Goal: Information Seeking & Learning: Learn about a topic

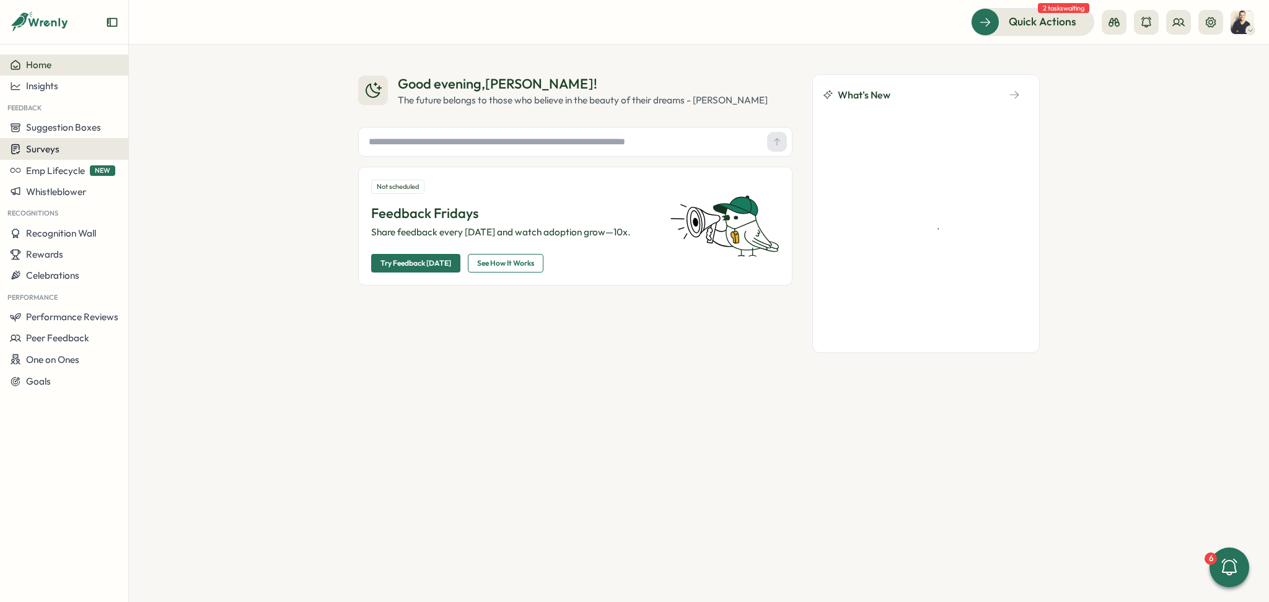
click at [52, 144] on span "Surveys" at bounding box center [42, 149] width 33 height 12
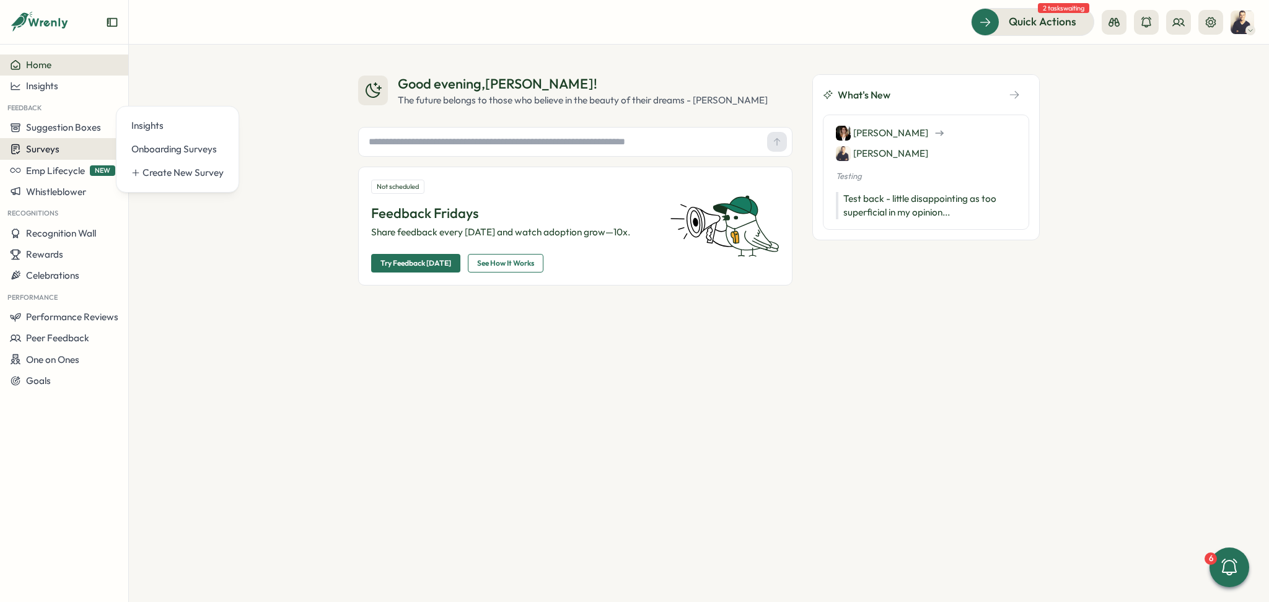
click at [51, 147] on span "Surveys" at bounding box center [42, 149] width 33 height 12
click at [133, 132] on div "Insights" at bounding box center [177, 126] width 92 height 14
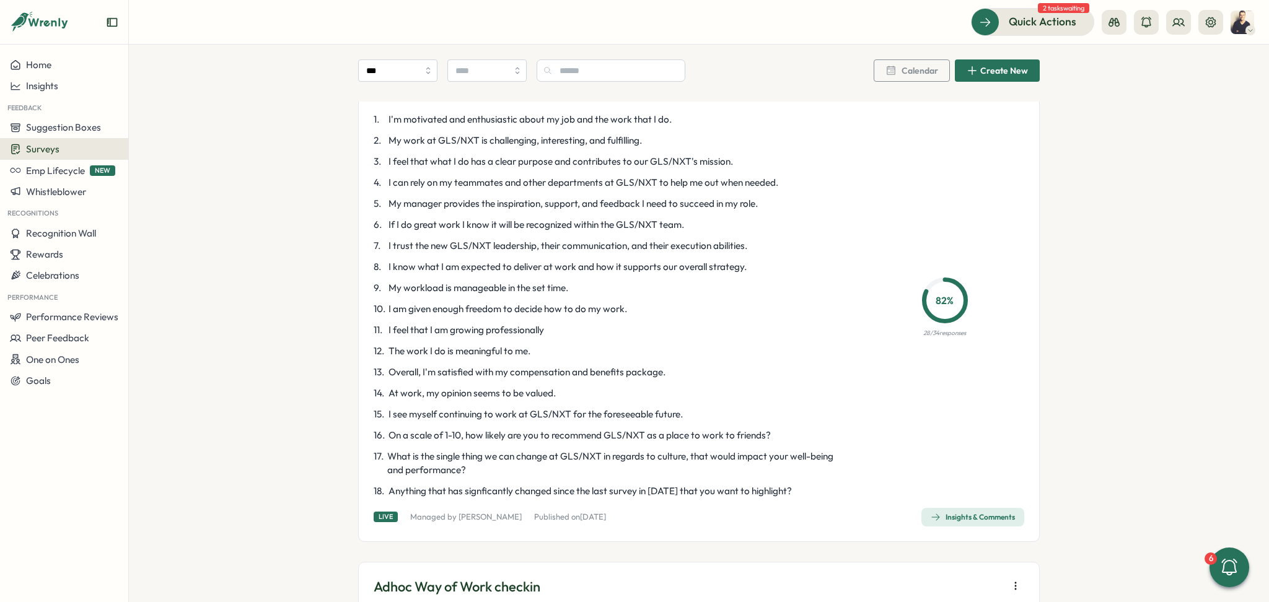
scroll to position [1570, 0]
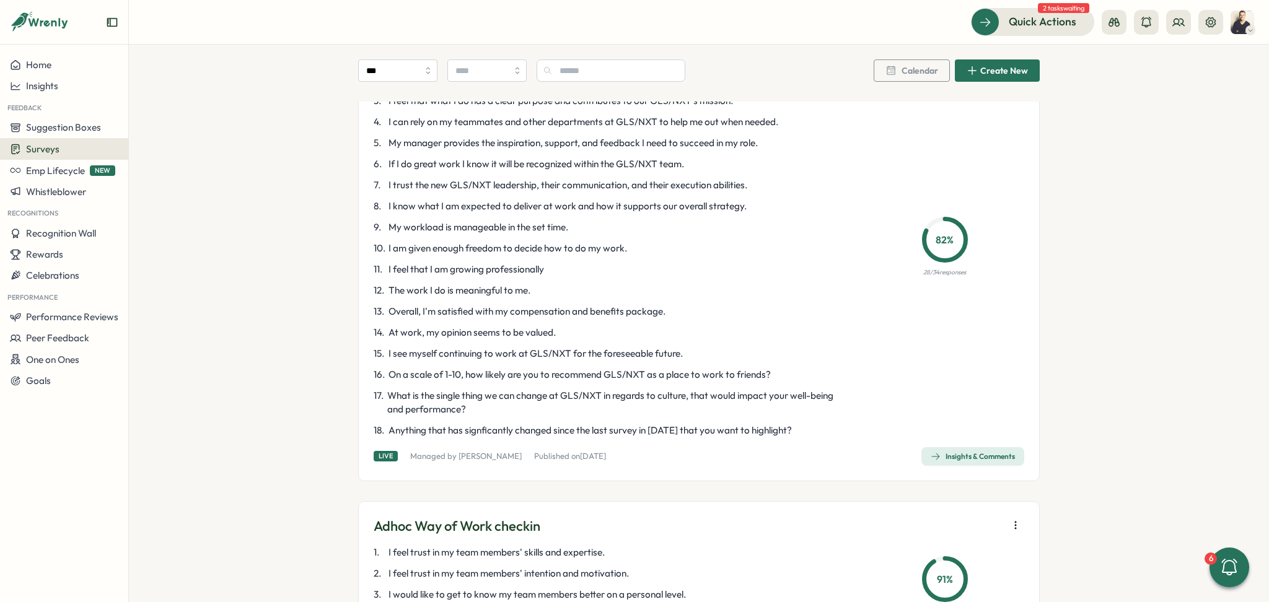
click at [960, 459] on div "Insights & Comments" at bounding box center [973, 457] width 84 height 10
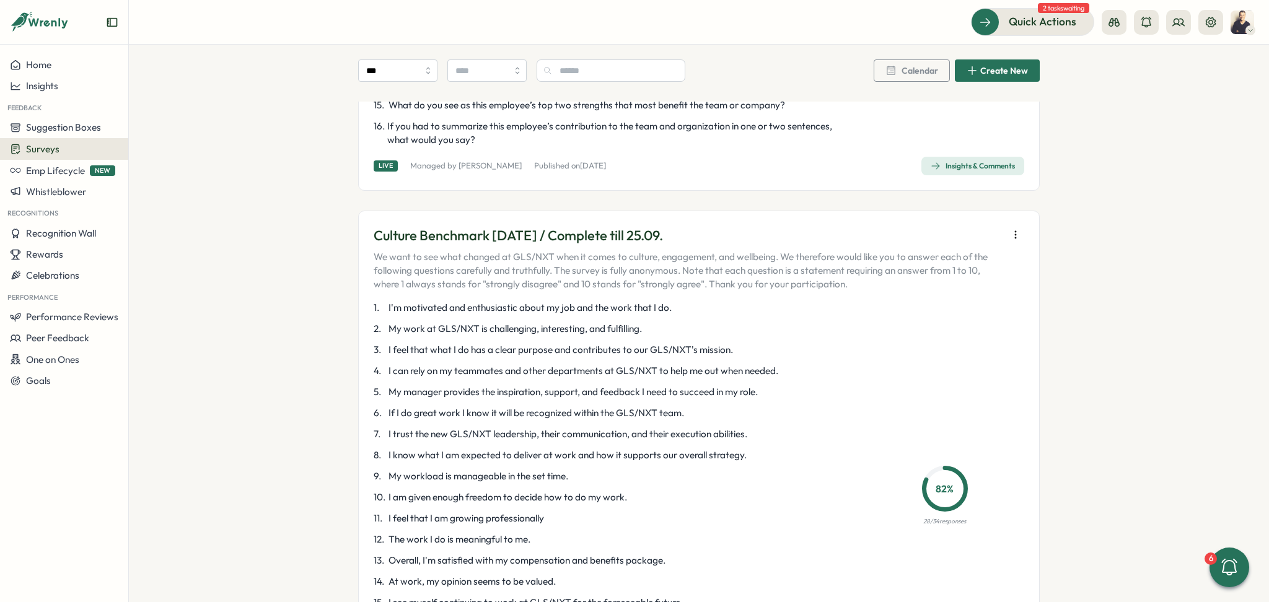
scroll to position [1322, 0]
click at [1015, 237] on icon "button" at bounding box center [1015, 233] width 1 height 7
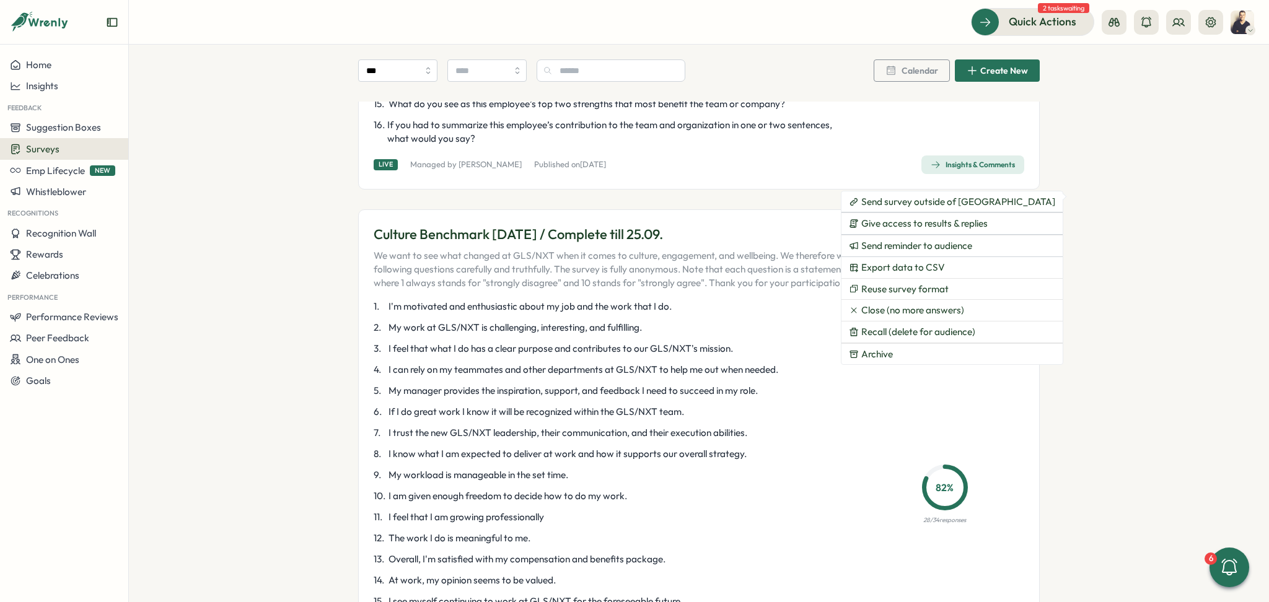
scroll to position [1487, 0]
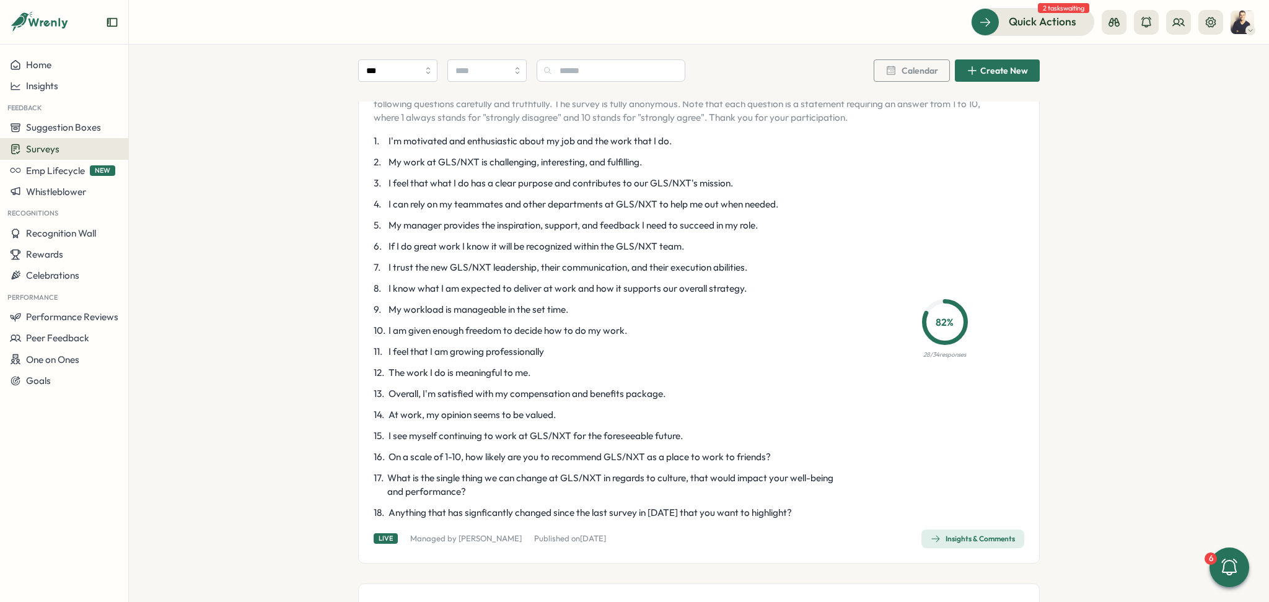
drag, startPoint x: 920, startPoint y: 355, endPoint x: 938, endPoint y: 356, distance: 18.0
click at [938, 356] on p "28 / 34 responses" at bounding box center [944, 355] width 43 height 10
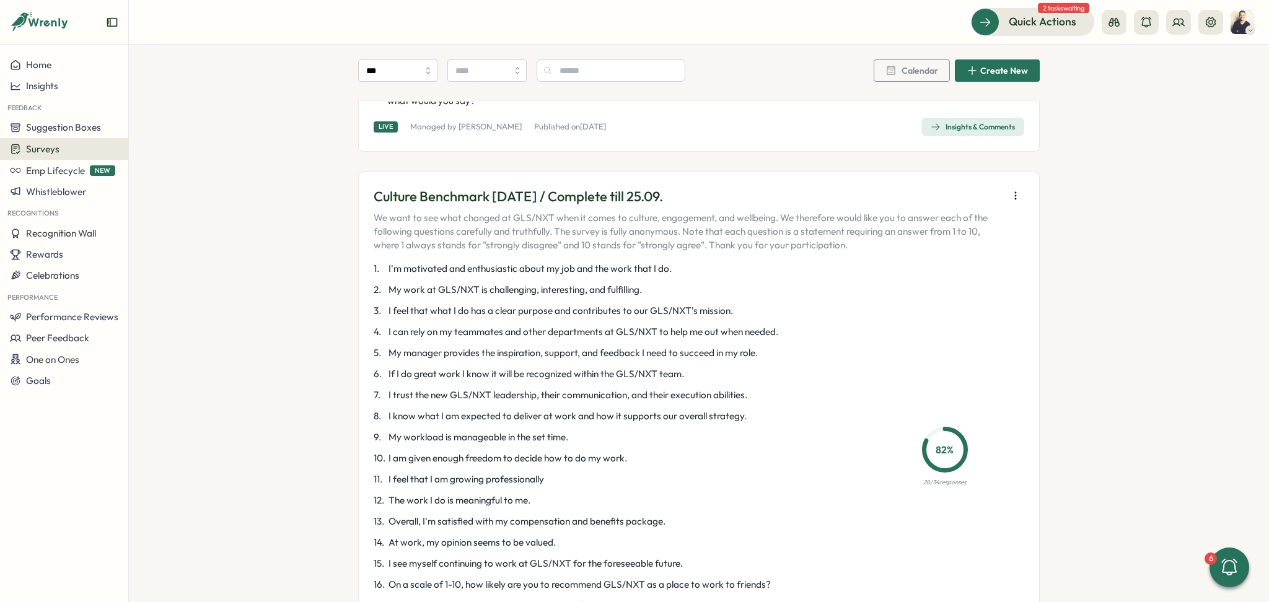
scroll to position [1322, 0]
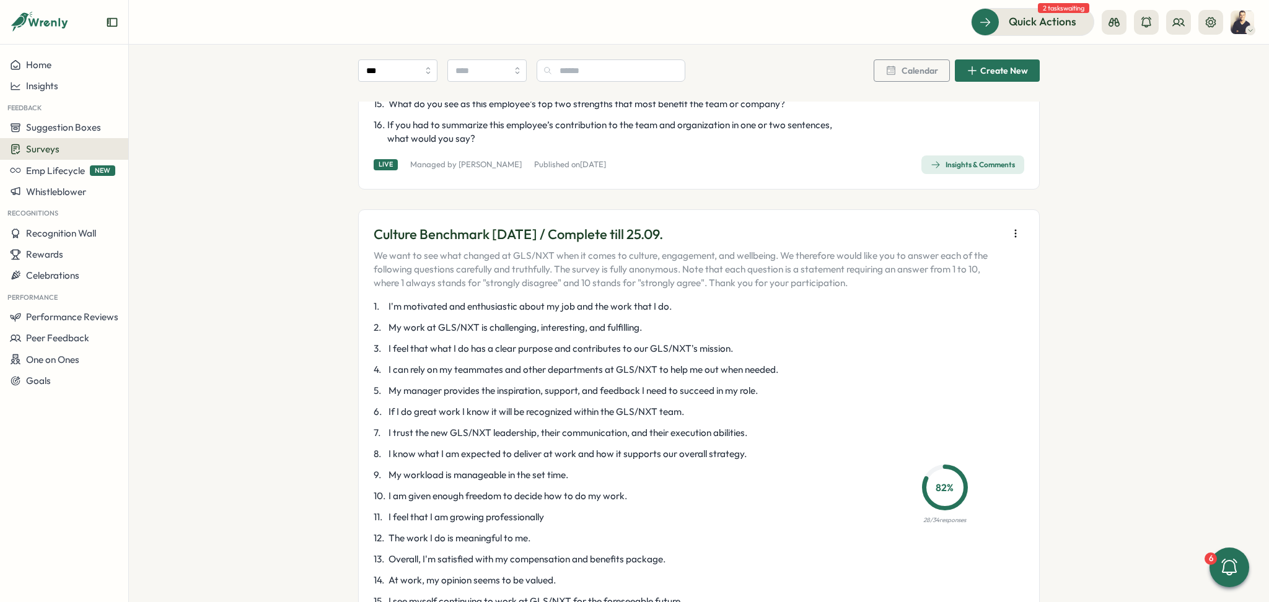
click at [1016, 237] on icon "button" at bounding box center [1016, 233] width 12 height 12
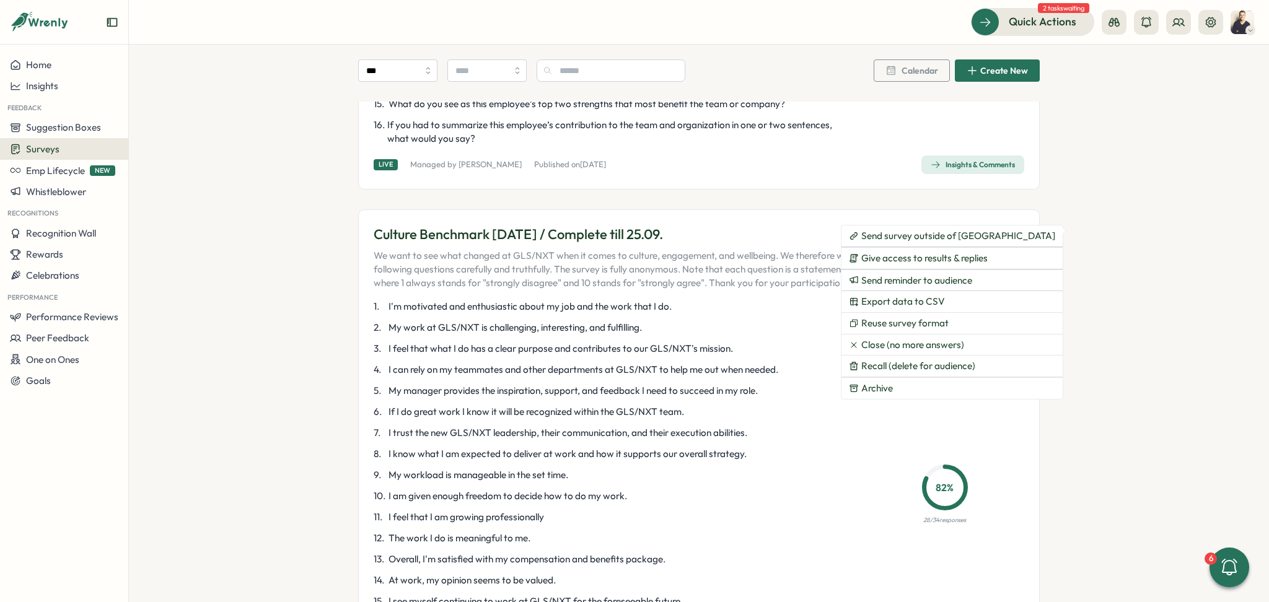
click at [819, 475] on p "9 . My workload is manageable in the set time." at bounding box center [612, 476] width 477 height 14
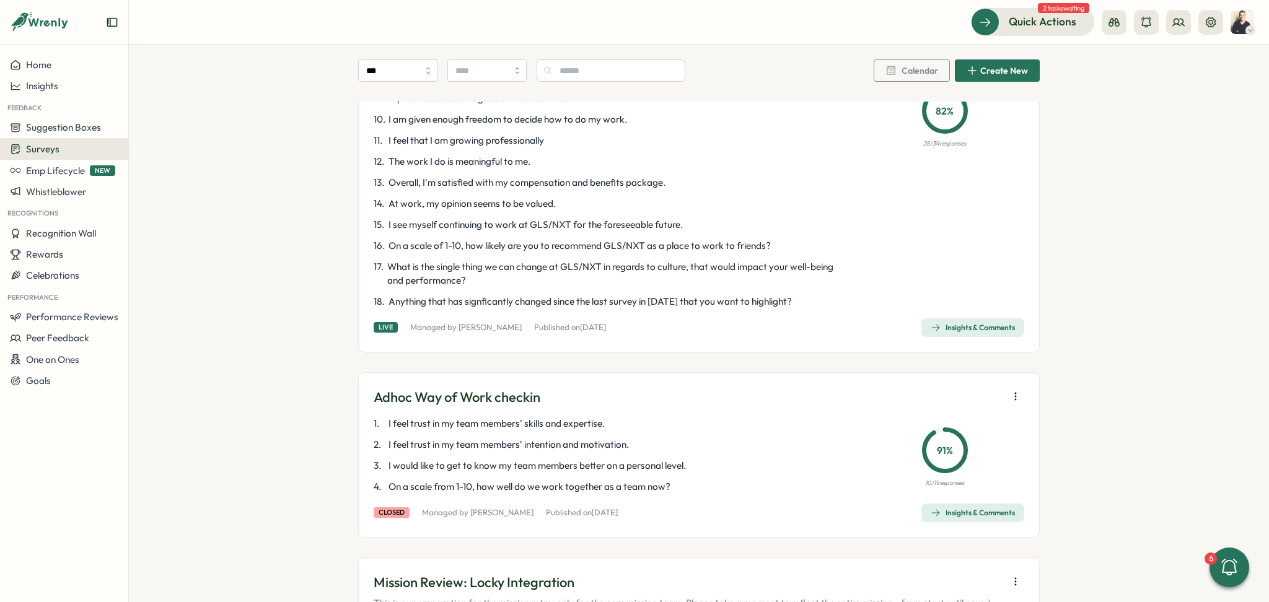
scroll to position [1735, 0]
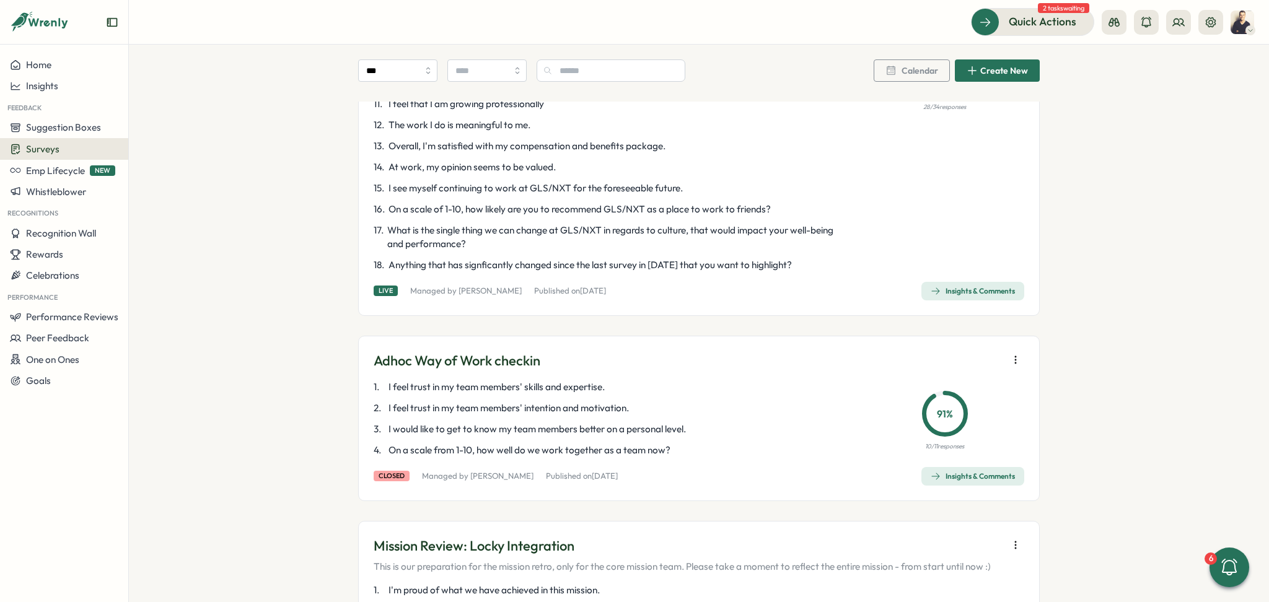
click at [979, 290] on div "Insights & Comments" at bounding box center [973, 291] width 84 height 10
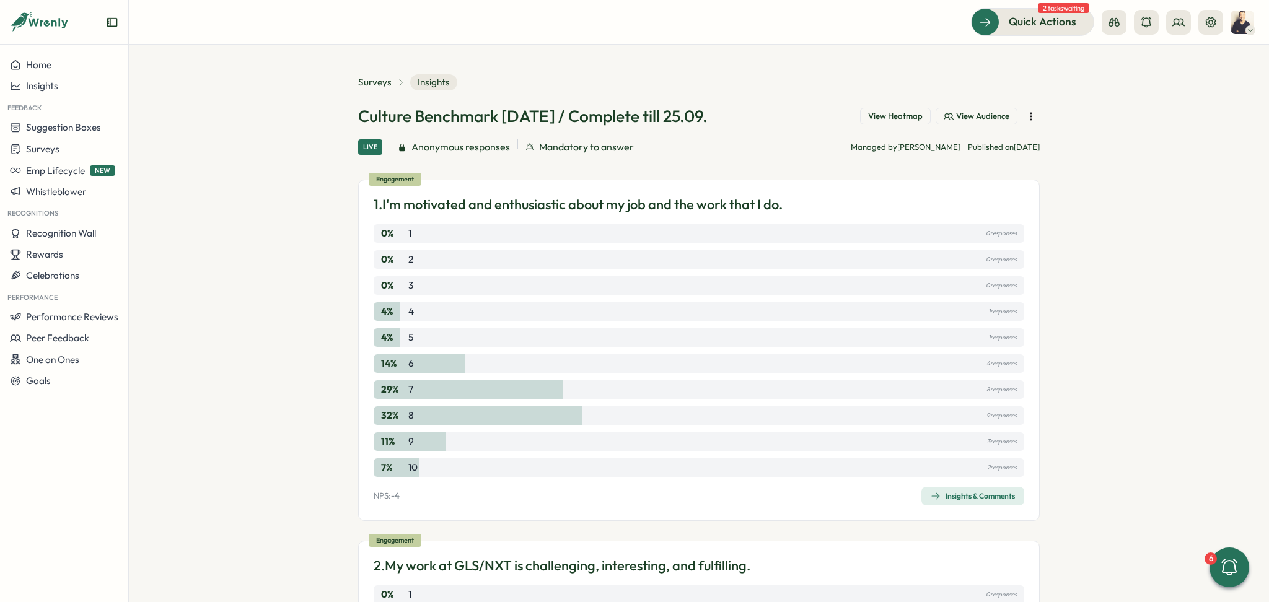
click at [913, 117] on span "View Heatmap" at bounding box center [895, 116] width 55 height 11
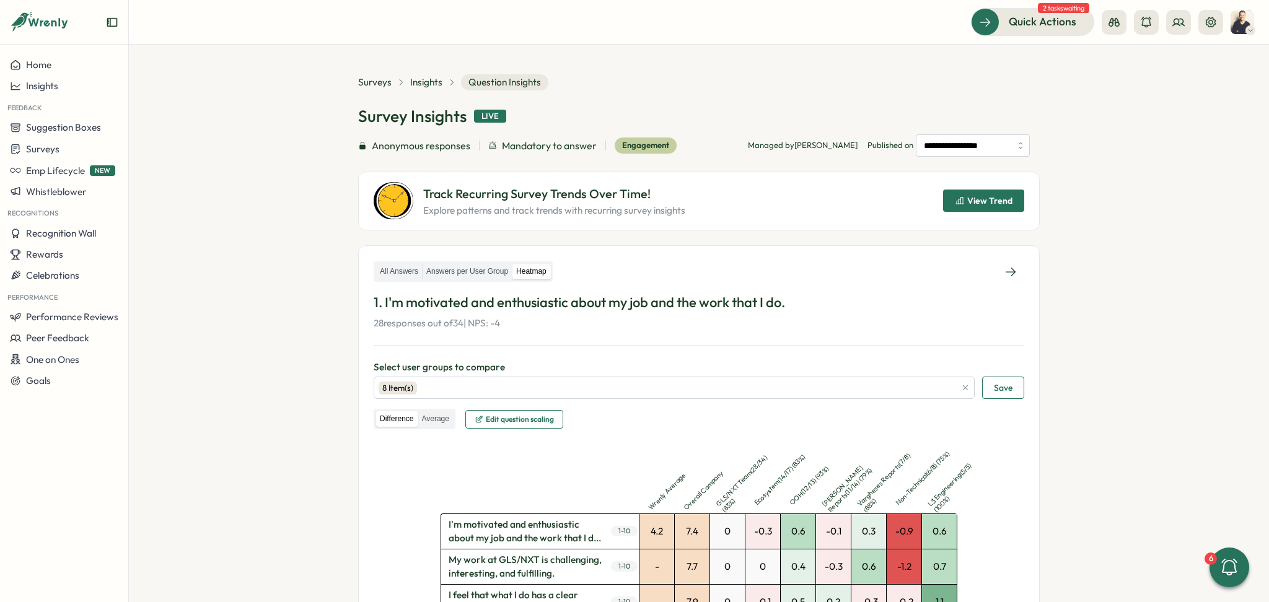
click at [982, 196] on span "View Trend" at bounding box center [989, 200] width 45 height 9
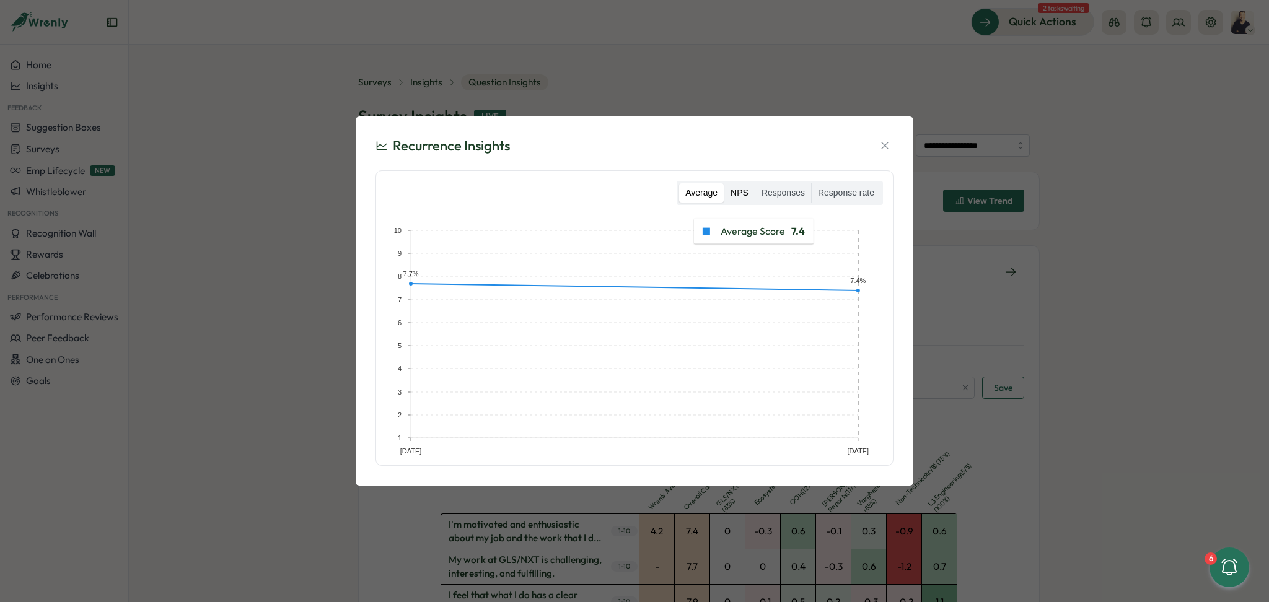
click at [746, 190] on label "NPS" at bounding box center [740, 193] width 30 height 20
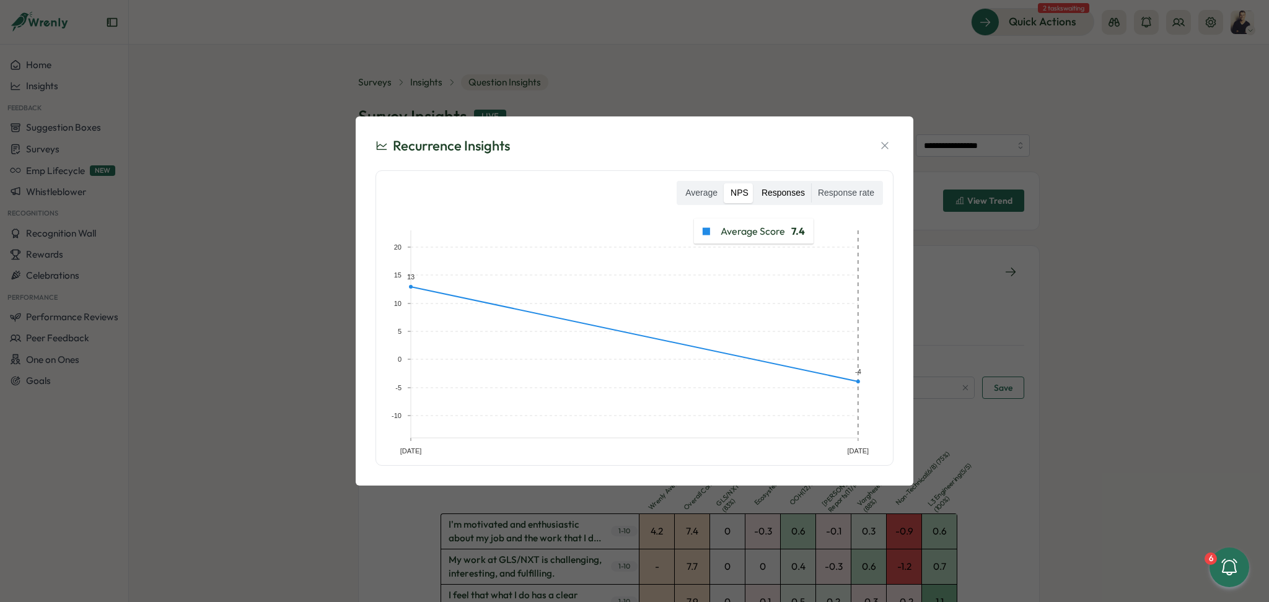
click at [782, 193] on label "Responses" at bounding box center [784, 193] width 56 height 20
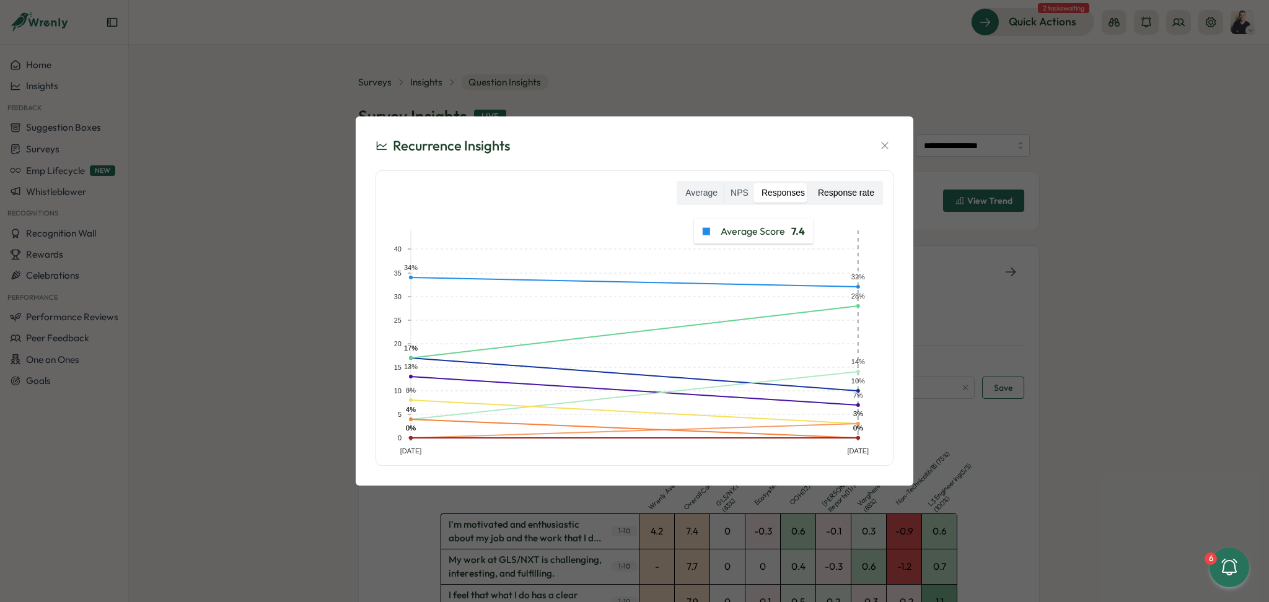
click at [835, 194] on label "Response rate" at bounding box center [846, 193] width 69 height 20
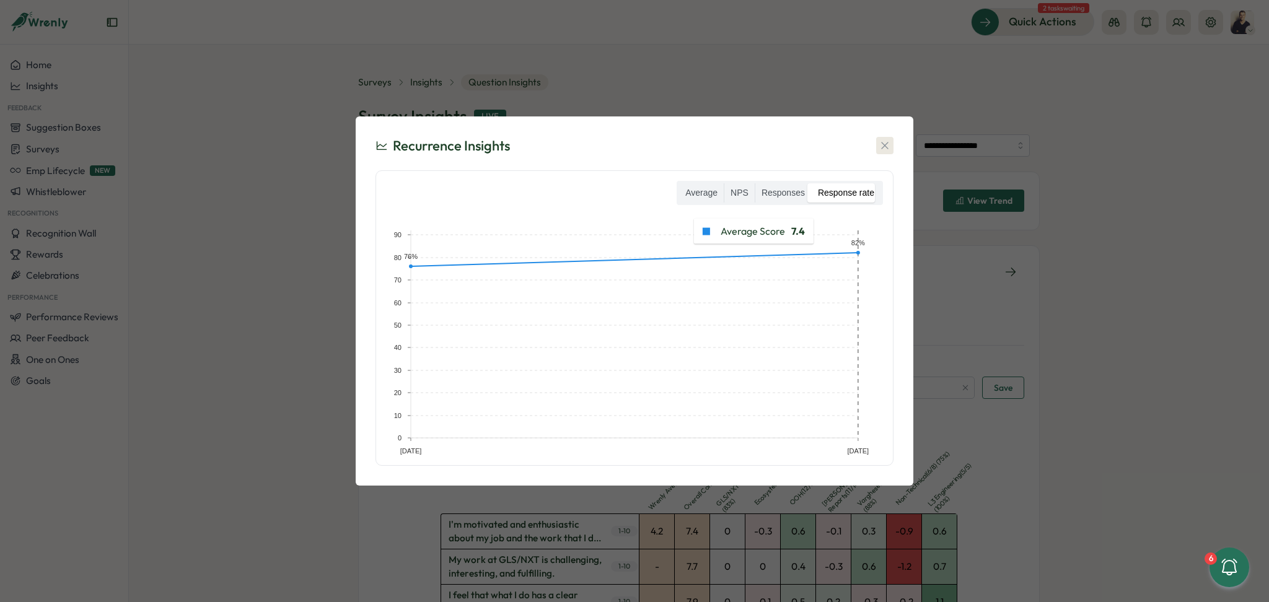
click at [888, 151] on icon "button" at bounding box center [885, 145] width 12 height 12
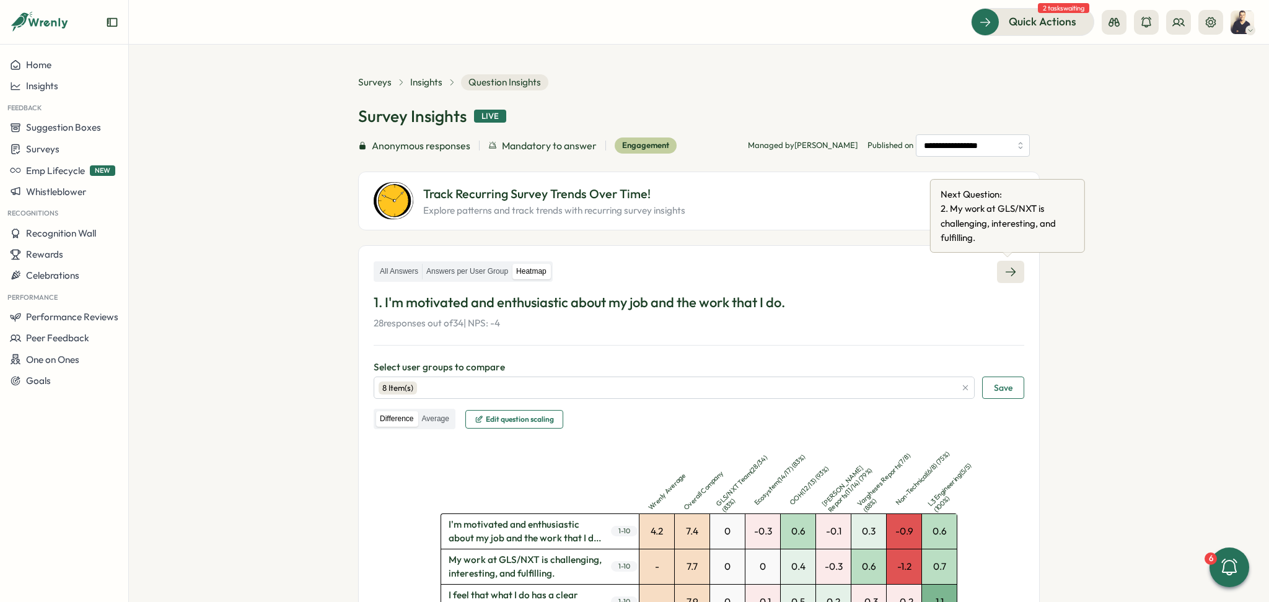
click at [1012, 268] on icon at bounding box center [1011, 272] width 12 height 12
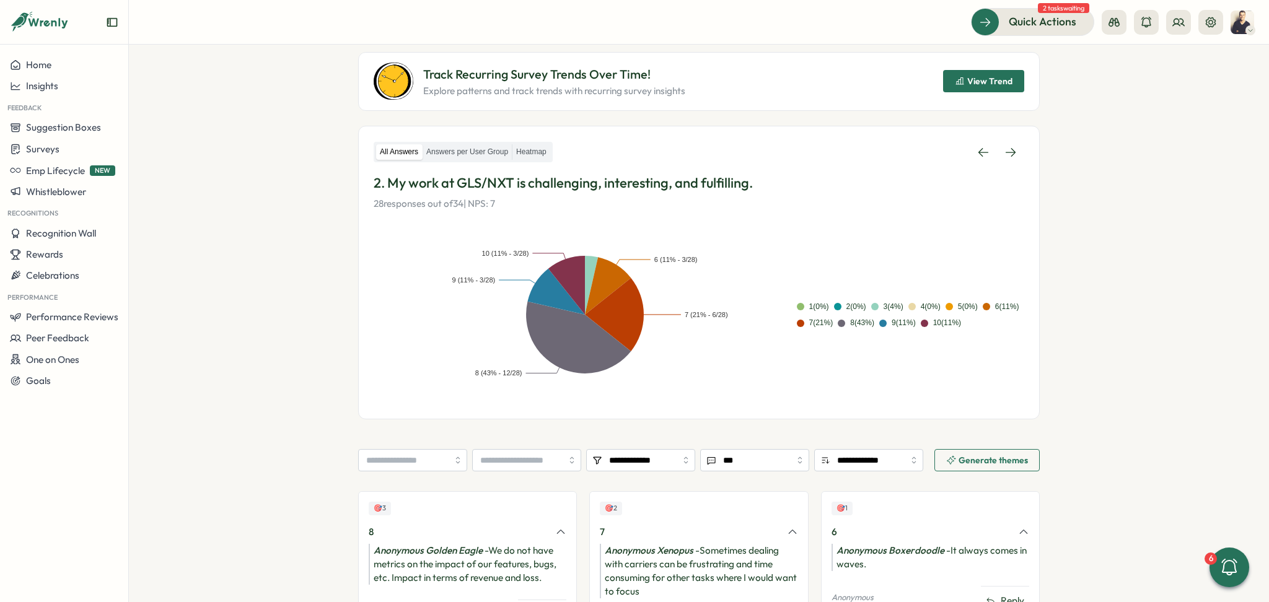
scroll to position [4, 0]
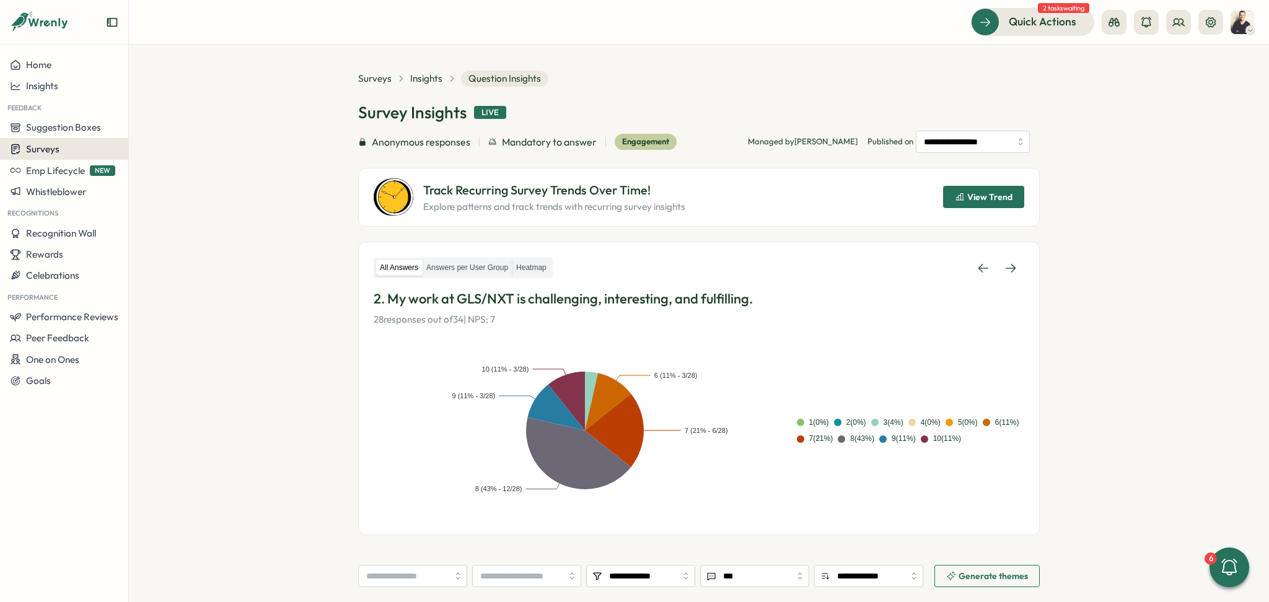
click at [61, 152] on div "Surveys" at bounding box center [64, 149] width 108 height 12
click at [40, 81] on span "Insights" at bounding box center [42, 86] width 32 height 12
click at [169, 51] on div "Culture score" at bounding box center [175, 51] width 88 height 14
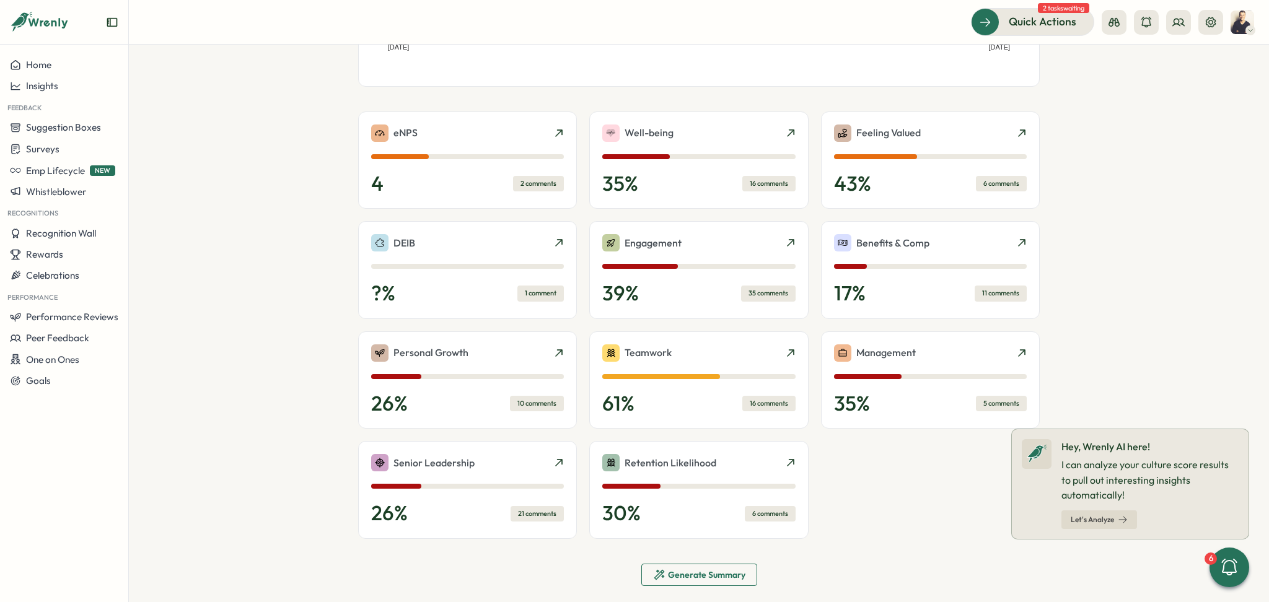
scroll to position [259, 0]
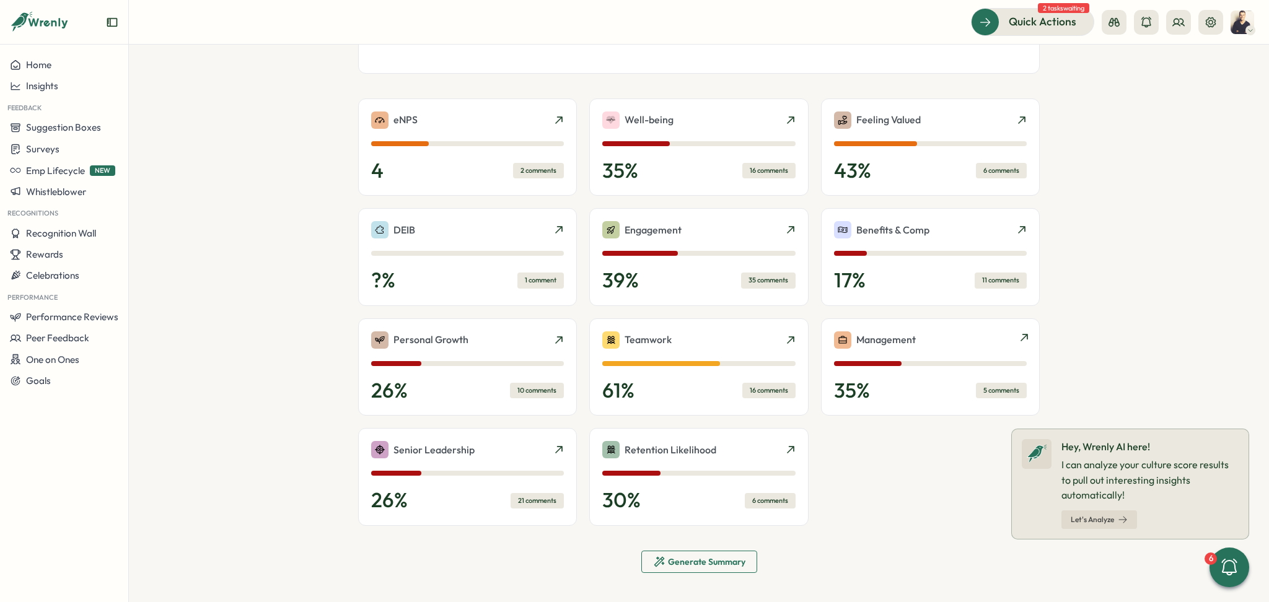
click at [874, 341] on p "Management" at bounding box center [886, 339] width 59 height 15
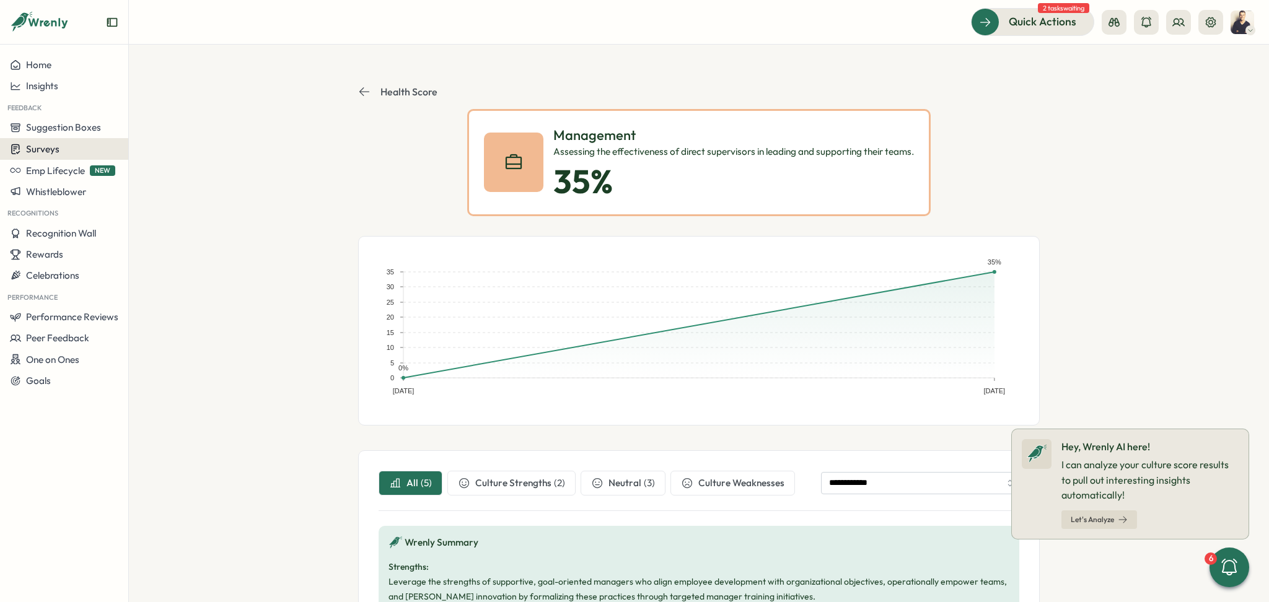
click at [56, 145] on span "Surveys" at bounding box center [42, 149] width 33 height 12
click at [163, 128] on div "Insights" at bounding box center [177, 126] width 92 height 14
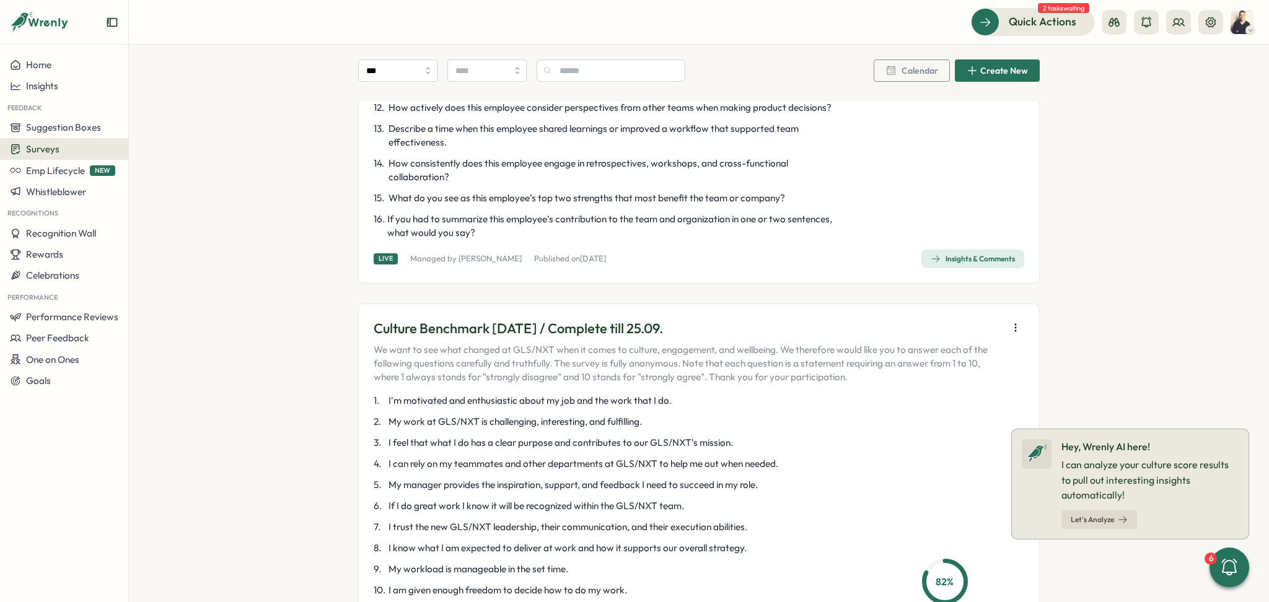
scroll to position [1240, 0]
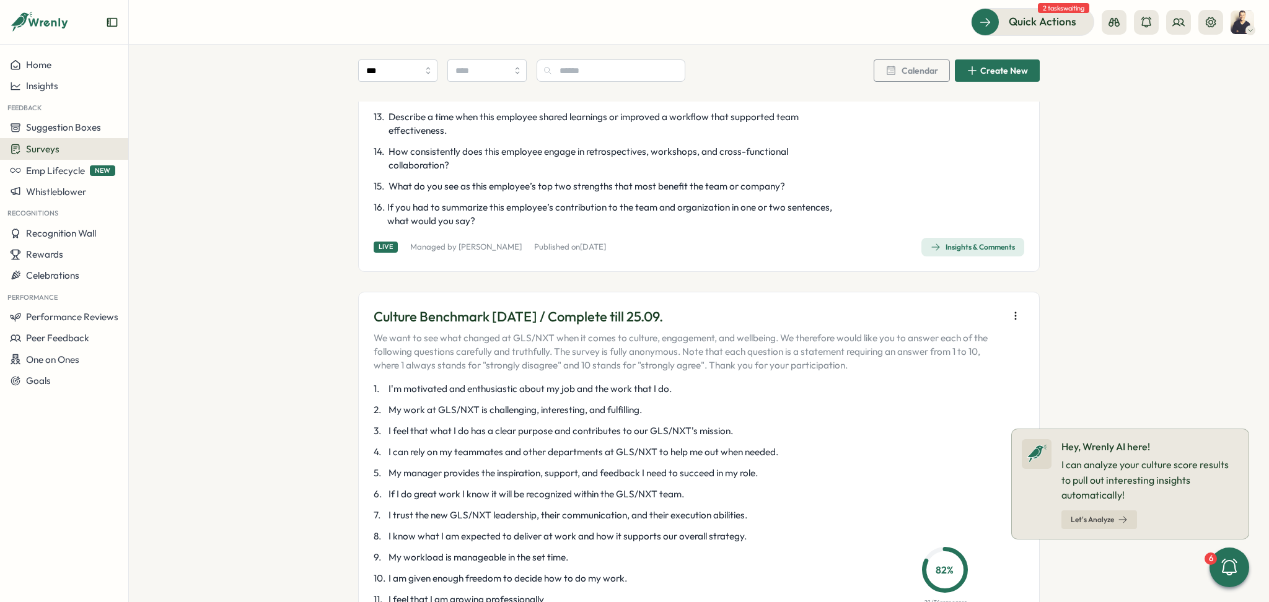
click at [1010, 320] on icon "button" at bounding box center [1016, 316] width 12 height 12
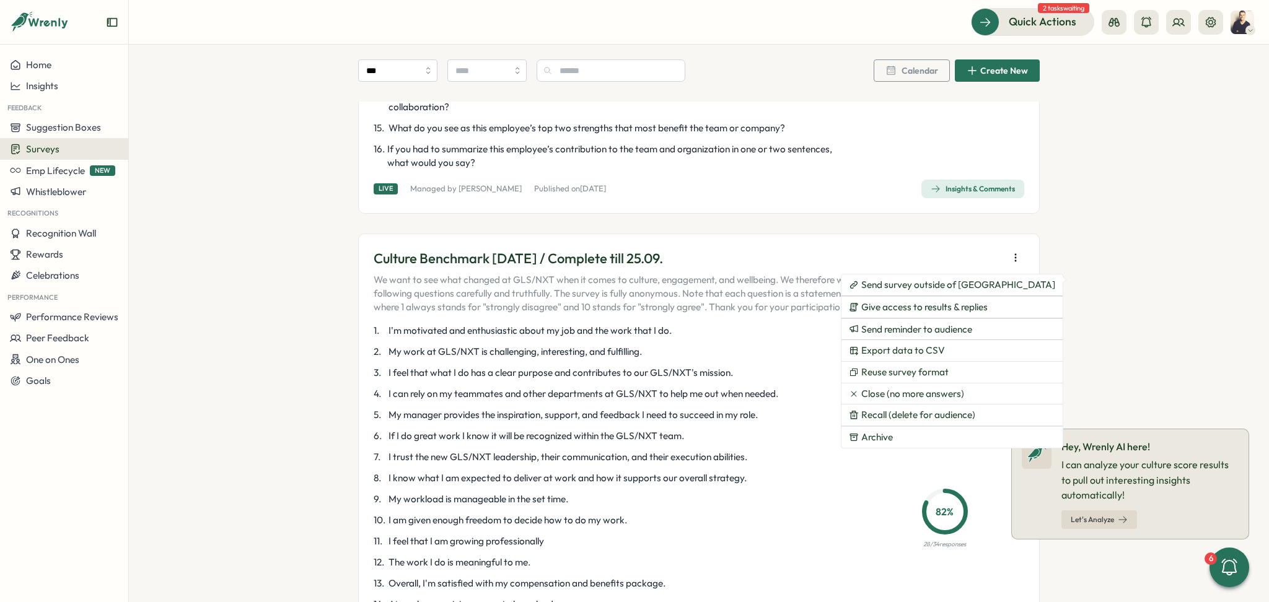
scroll to position [1322, 0]
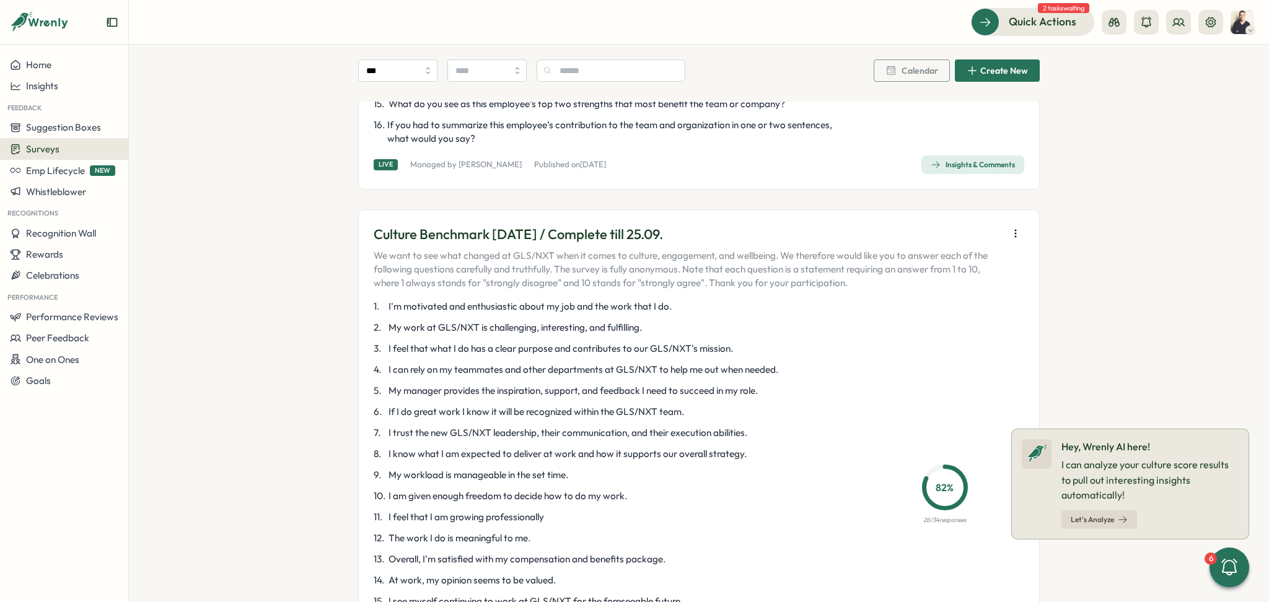
drag, startPoint x: 369, startPoint y: 234, endPoint x: 730, endPoint y: 236, distance: 361.3
click at [730, 236] on div "Culture Benchmark [DATE] / Complete till 25.09. We want to see what changed at …" at bounding box center [699, 469] width 682 height 520
copy p "Culture Benchmark [DATE] / Complete till 25.09."
click at [1019, 232] on button "button" at bounding box center [1015, 233] width 17 height 17
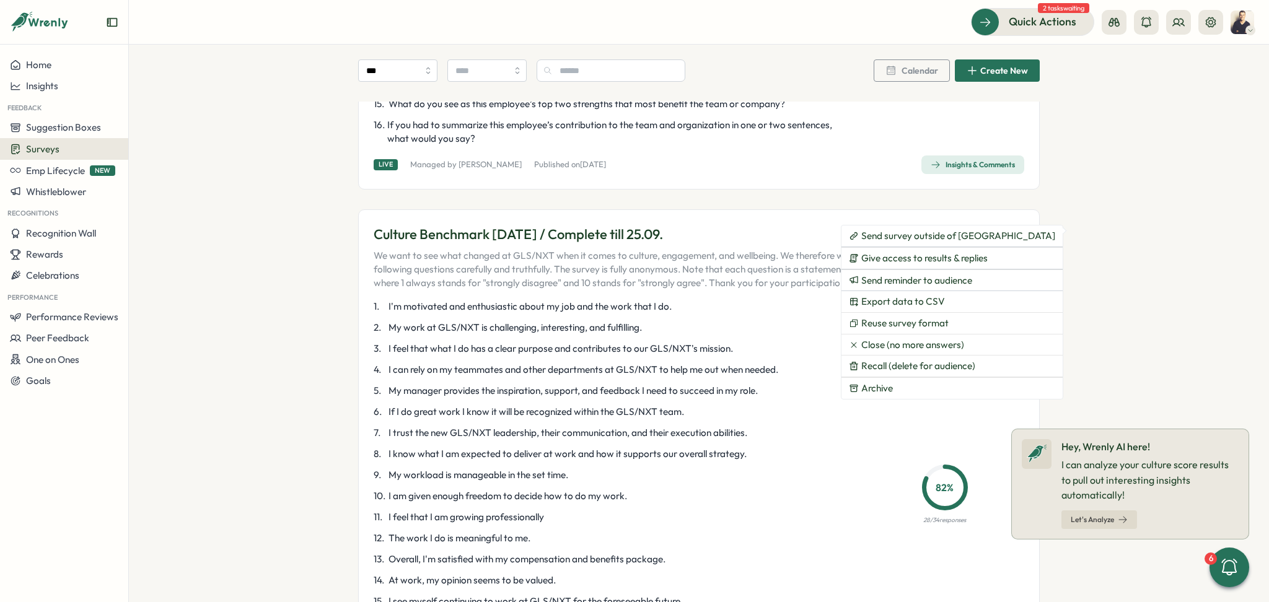
click at [658, 345] on span "I feel that what I do has a clear purpose and contributes to our GLS/NXT's miss…" at bounding box center [561, 349] width 345 height 14
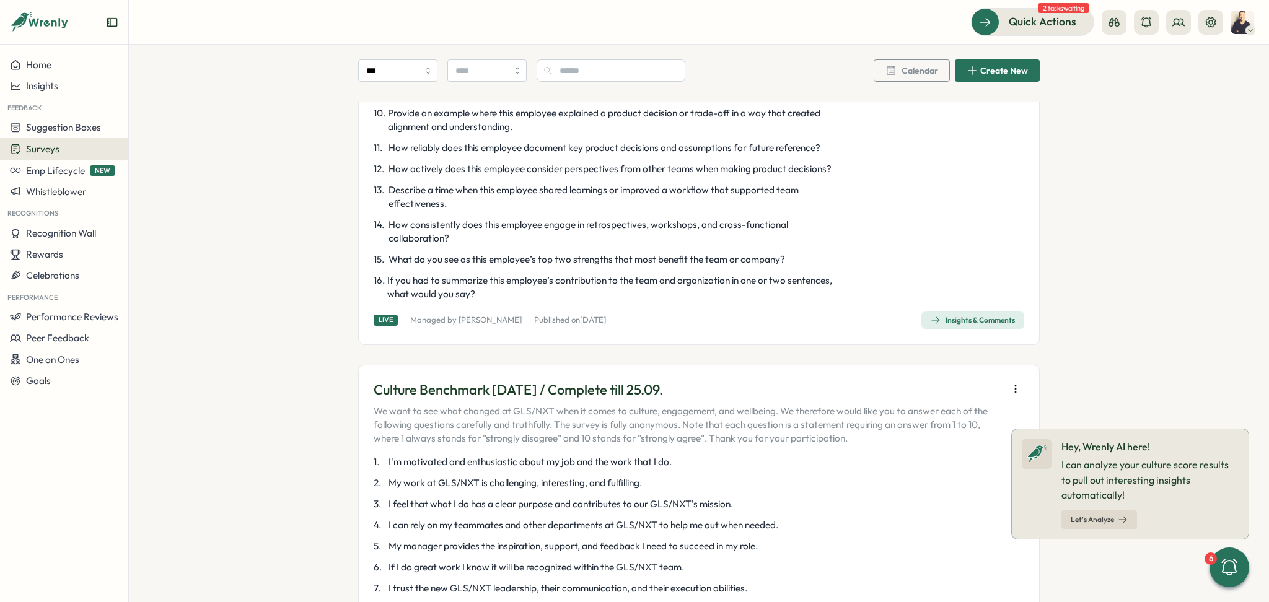
scroll to position [1157, 0]
